Goal: Information Seeking & Learning: Learn about a topic

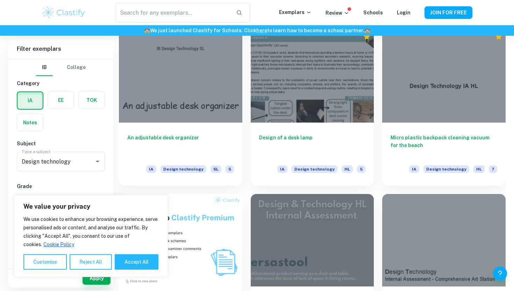
scroll to position [275, 0]
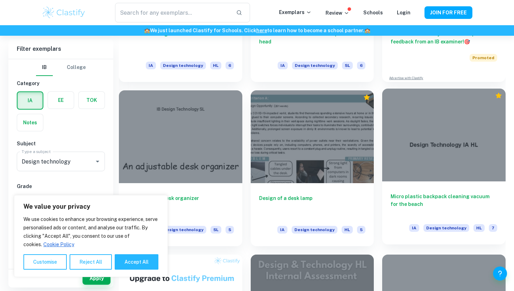
click at [482, 142] on div at bounding box center [443, 134] width 123 height 92
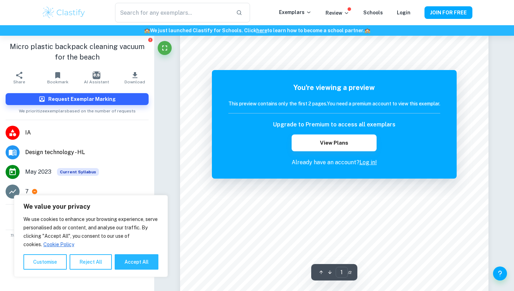
scroll to position [14, 0]
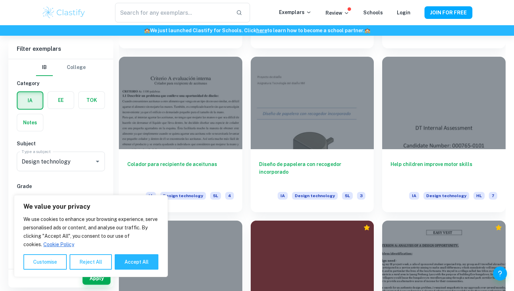
scroll to position [772, 0]
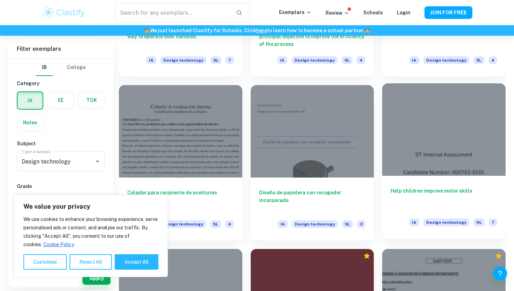
click at [424, 141] on div at bounding box center [443, 129] width 123 height 92
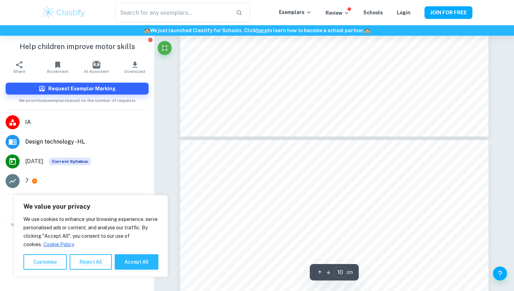
type input "11"
